Goal: Transaction & Acquisition: Purchase product/service

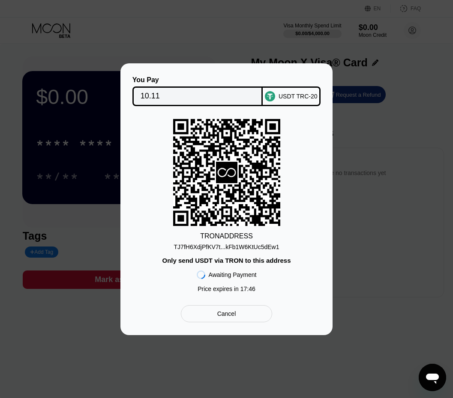
click at [382, 89] on div "You Pay 10.11 USDT TRC-20 TRON ADDRESS TJ7fH6XdjPfKV7t...kFb1W6KtUc5dEw1 Only s…" at bounding box center [226, 199] width 453 height 272
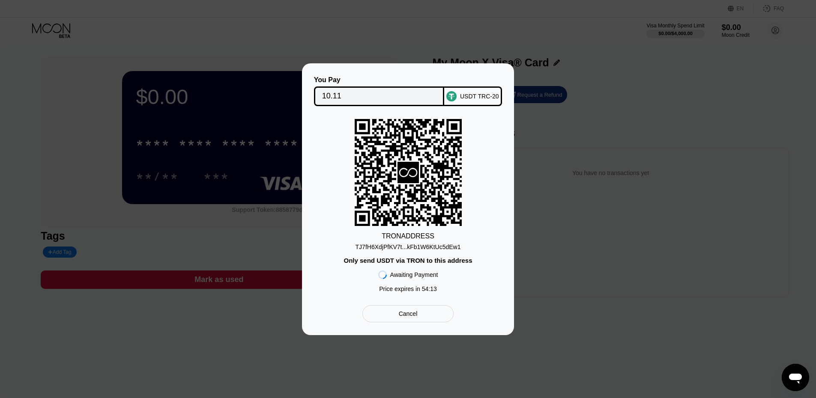
click at [278, 108] on div "You Pay 10.11 USDT TRC-20 TRON ADDRESS TJ7fH6XdjPfKV7t...kFb1W6KtUc5dEw1 Only s…" at bounding box center [408, 199] width 816 height 272
click at [611, 200] on div "You Pay 10.11 USDT TRC-20 TRON ADDRESS TJ7fH6XdjPfKV7t...kFb1W6KtUc5dEw1 Only s…" at bounding box center [408, 199] width 816 height 272
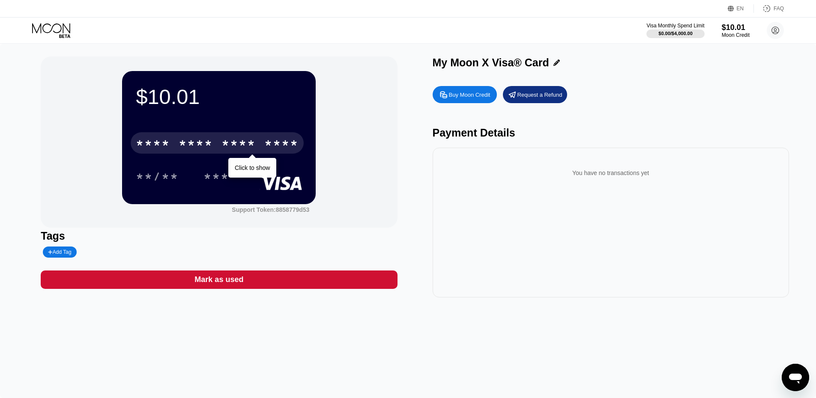
click at [196, 151] on div "* * * *" at bounding box center [196, 144] width 34 height 14
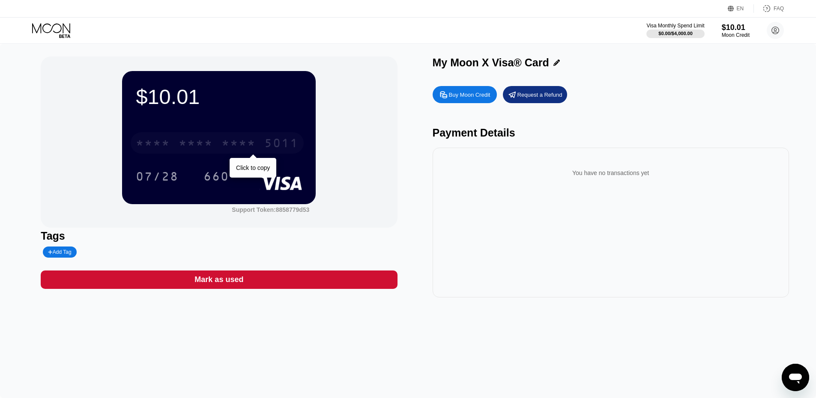
click at [250, 143] on div "* * * *" at bounding box center [238, 144] width 34 height 14
